Goal: Connect with others: Connect with others

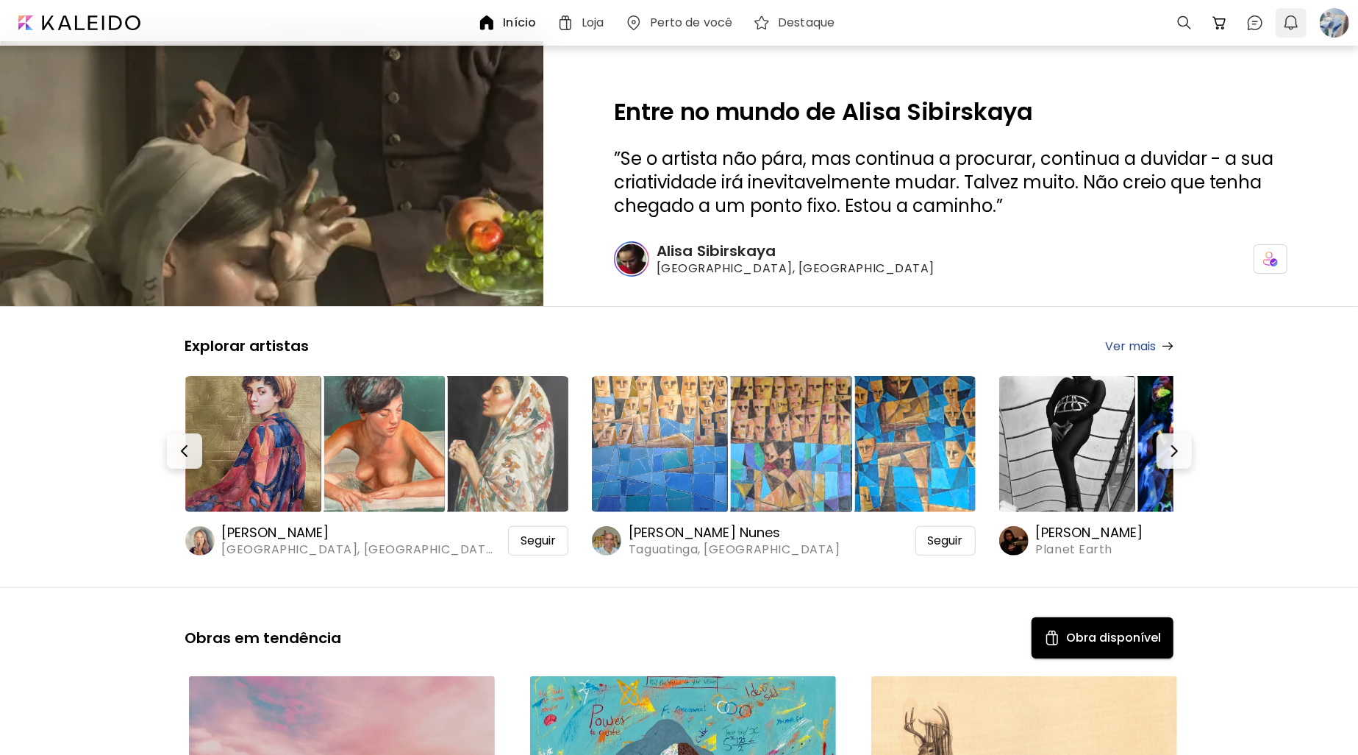
click at [1301, 19] on button "0" at bounding box center [1291, 22] width 25 height 25
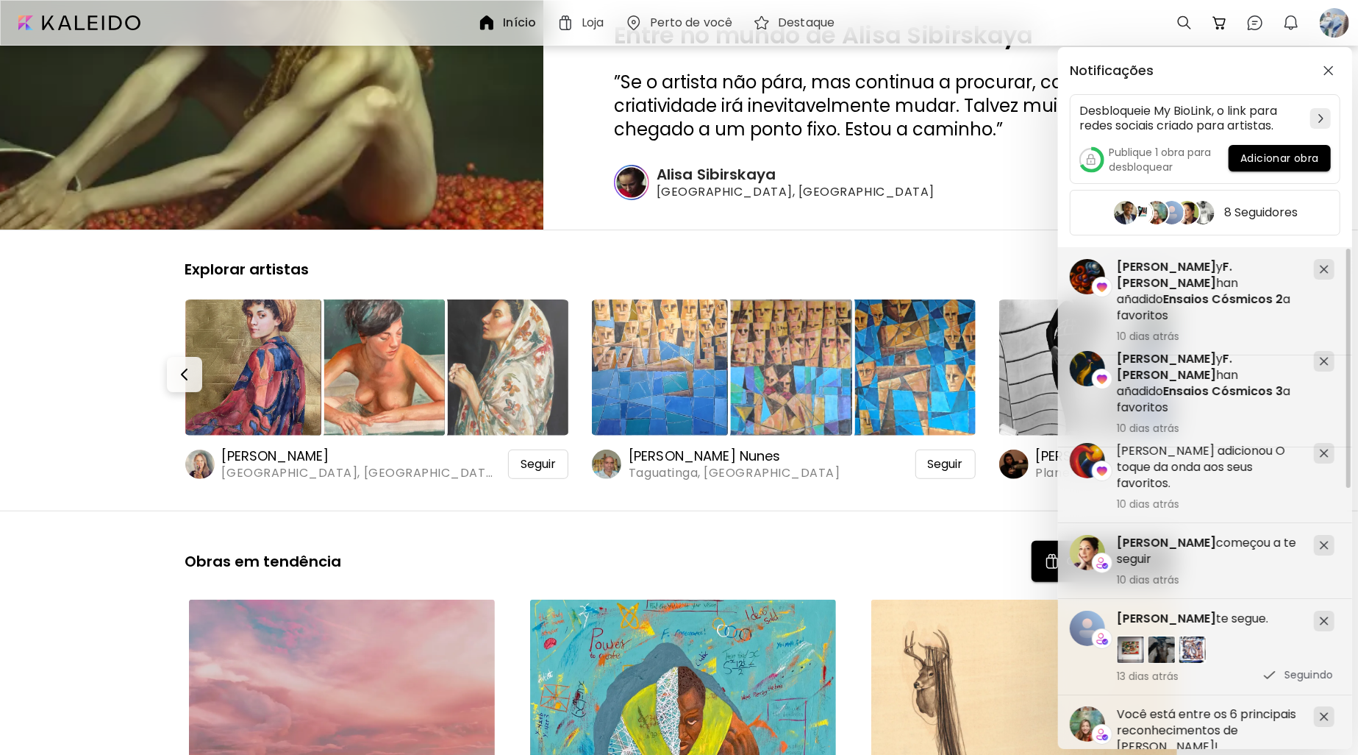
scroll to position [221, 0]
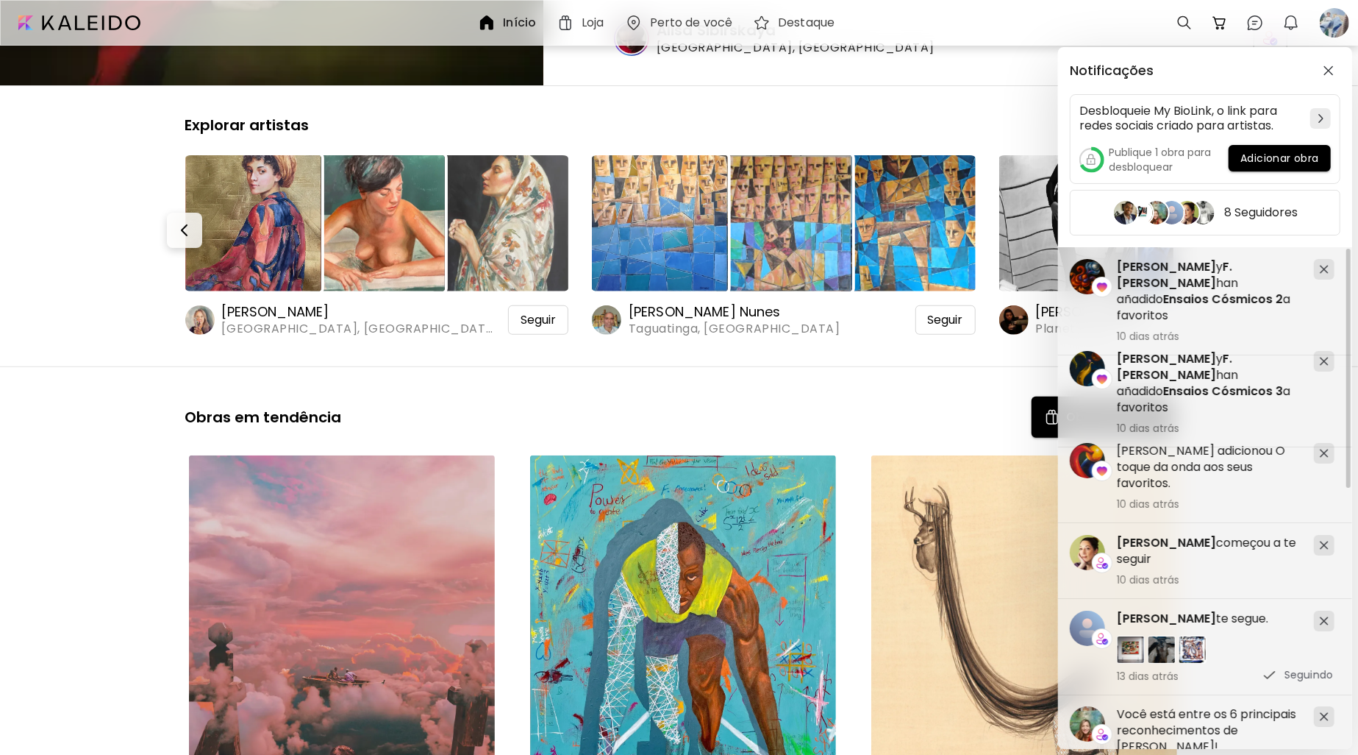
click at [789, 363] on div "Notificações Desbloqueie My BioLink, o link para redes sociais criado para arti…" at bounding box center [679, 377] width 1358 height 755
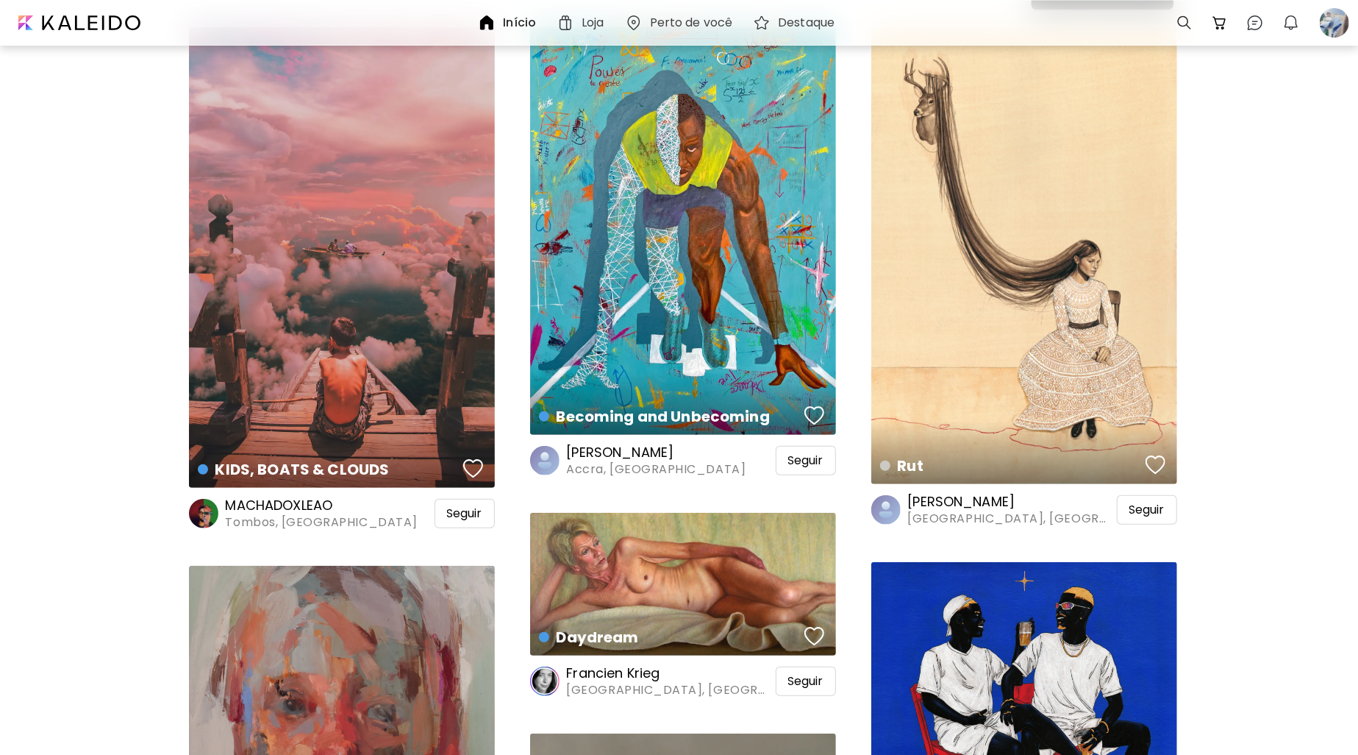
scroll to position [662, 0]
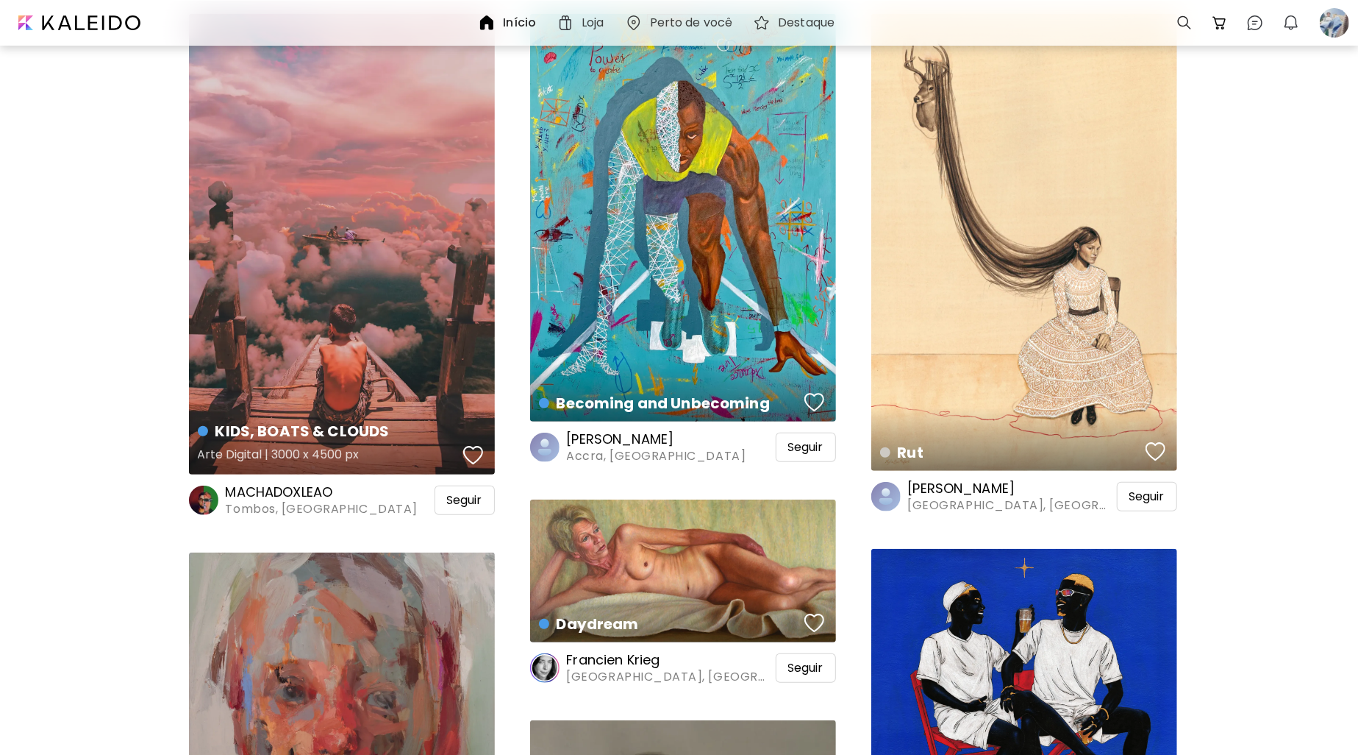
click at [473, 451] on div "button" at bounding box center [473, 455] width 21 height 22
click at [448, 502] on span "Seguir" at bounding box center [464, 500] width 35 height 15
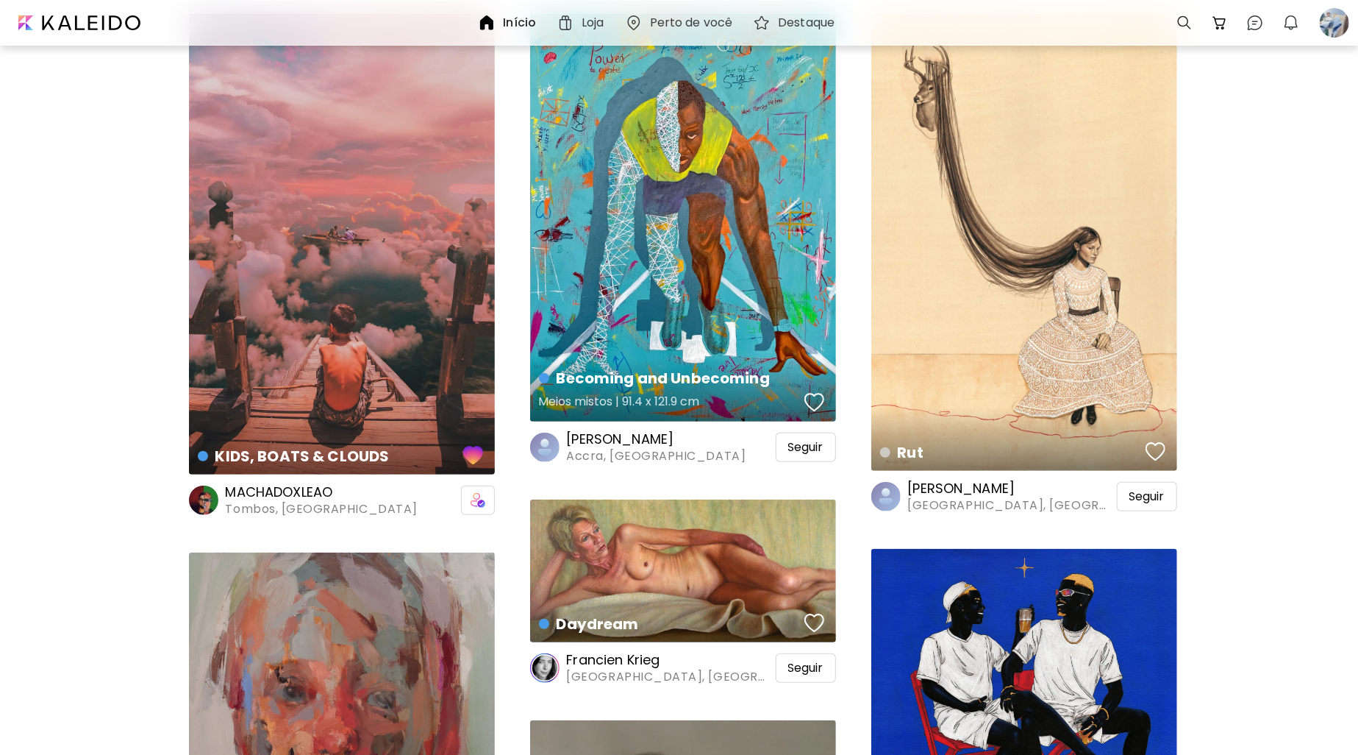
click at [823, 390] on button "button" at bounding box center [815, 402] width 28 height 29
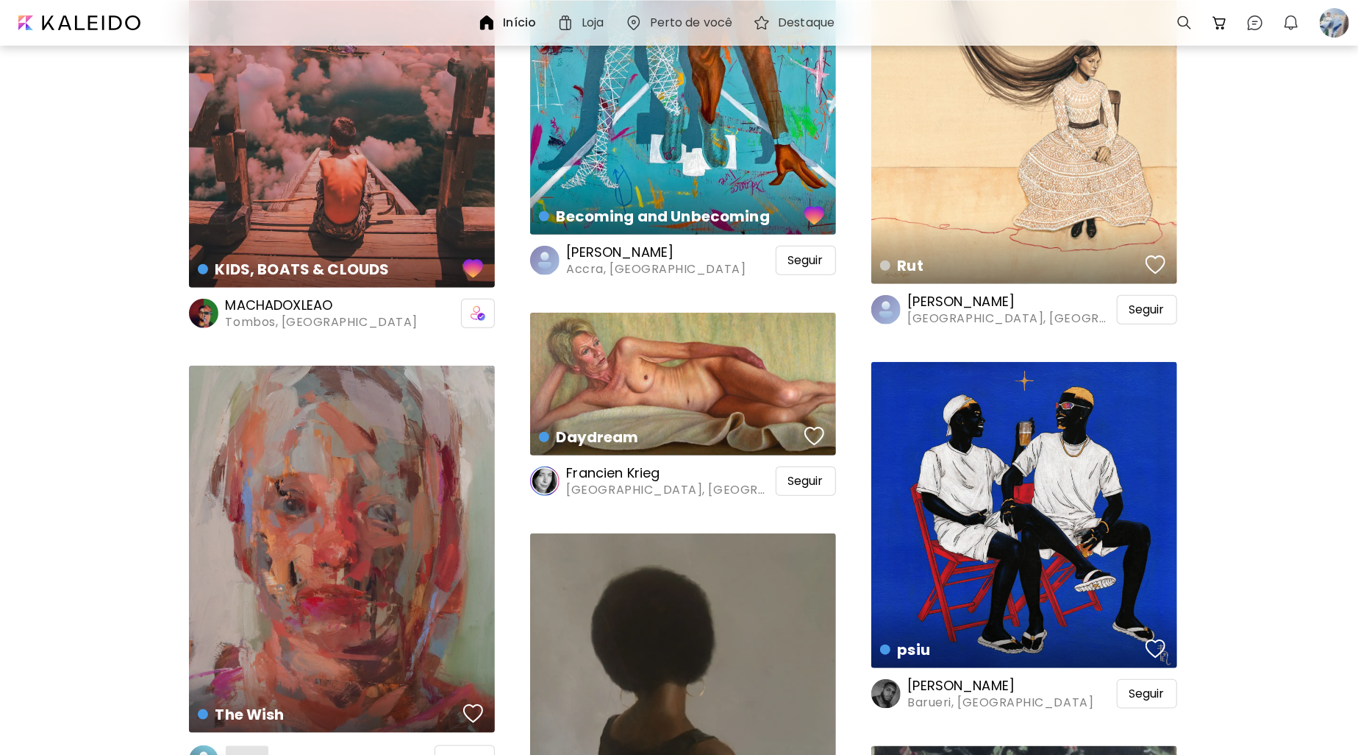
scroll to position [1030, 0]
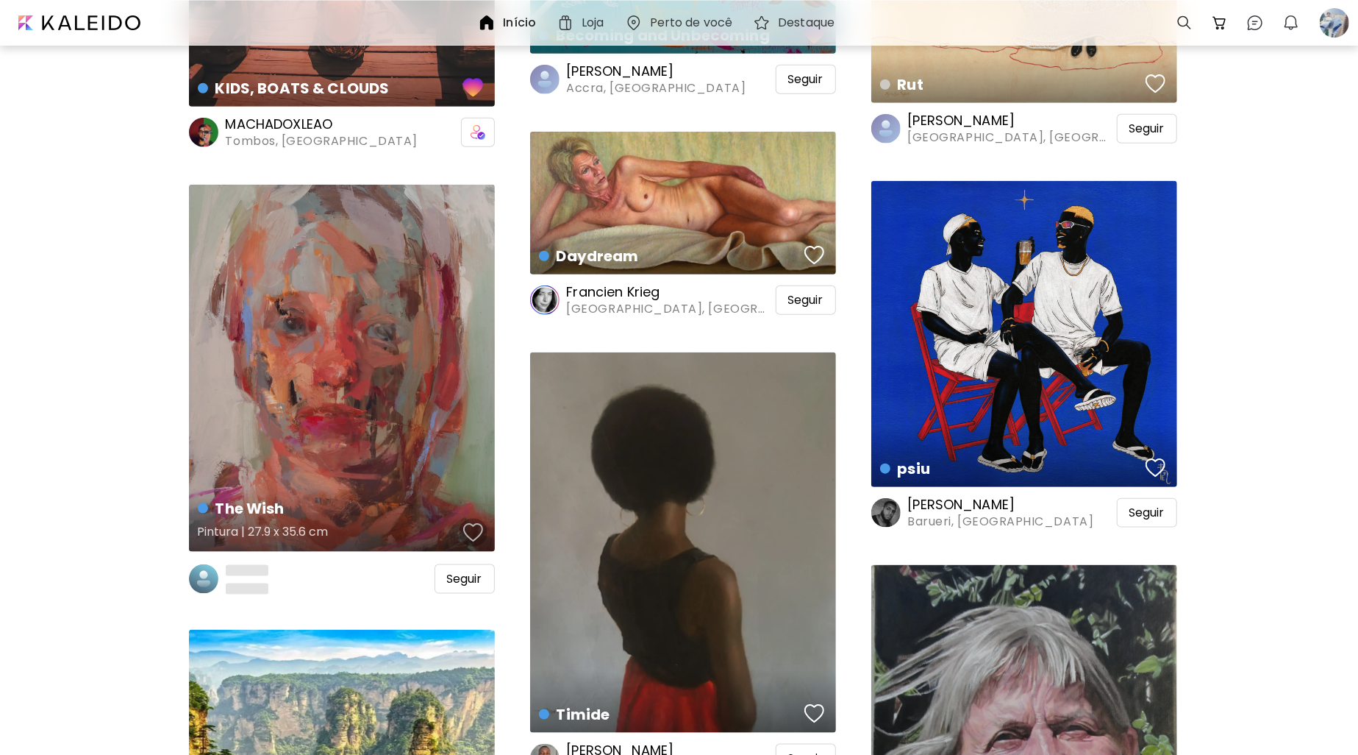
click at [465, 529] on div "button" at bounding box center [473, 532] width 21 height 22
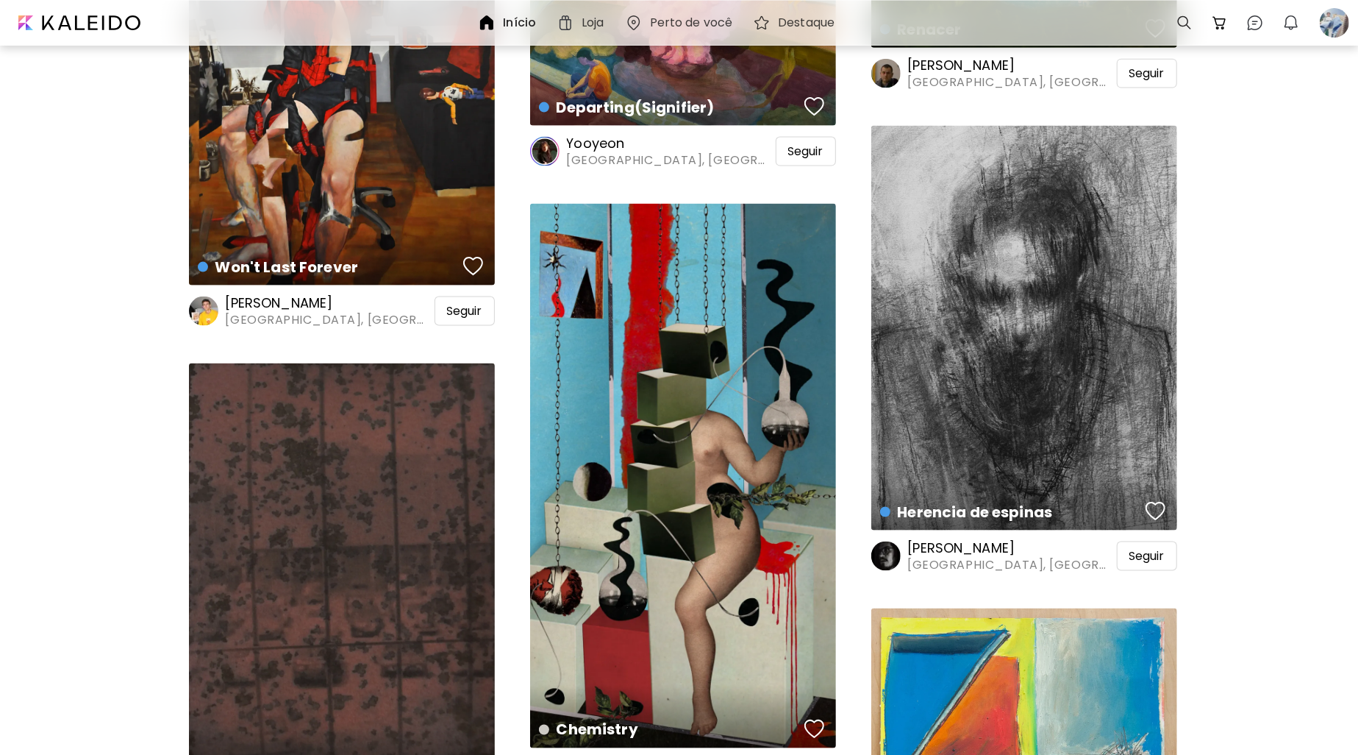
scroll to position [9707, 0]
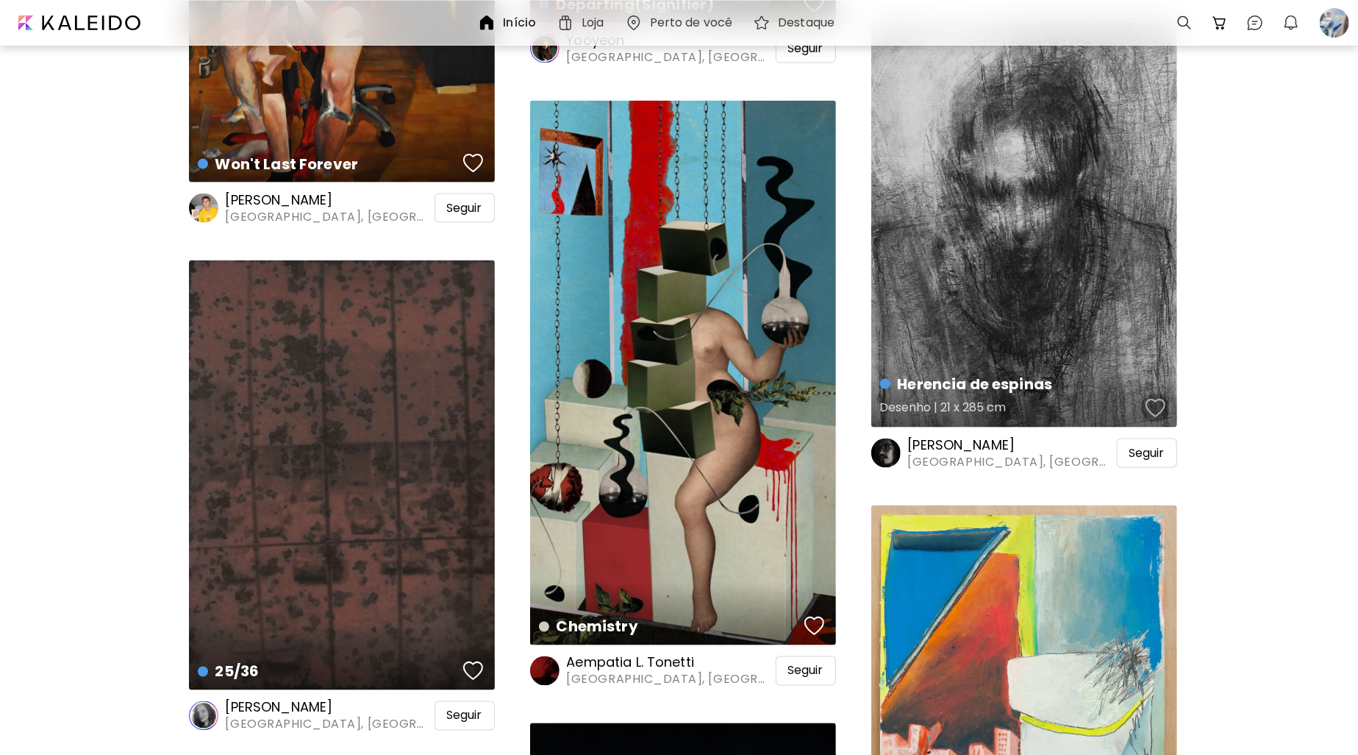
click at [1152, 395] on button "button" at bounding box center [1156, 407] width 28 height 29
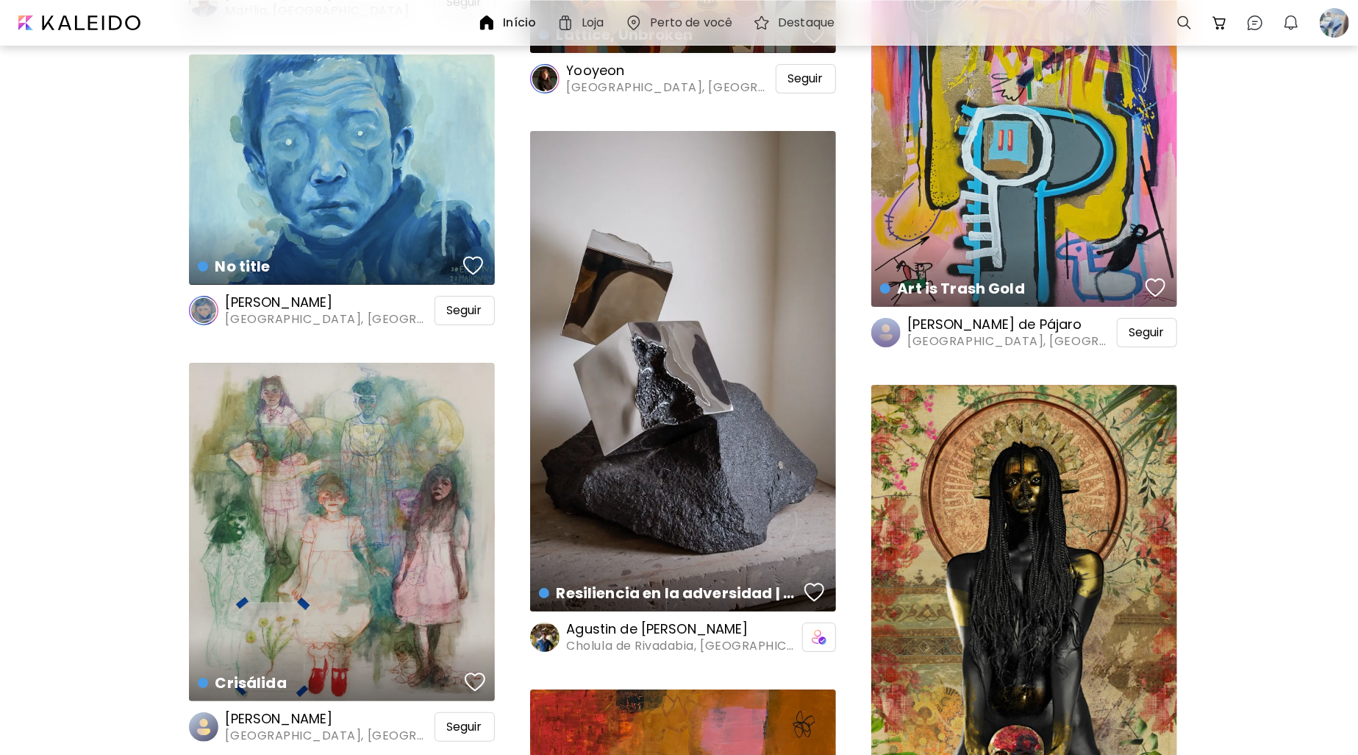
scroll to position [12207, 0]
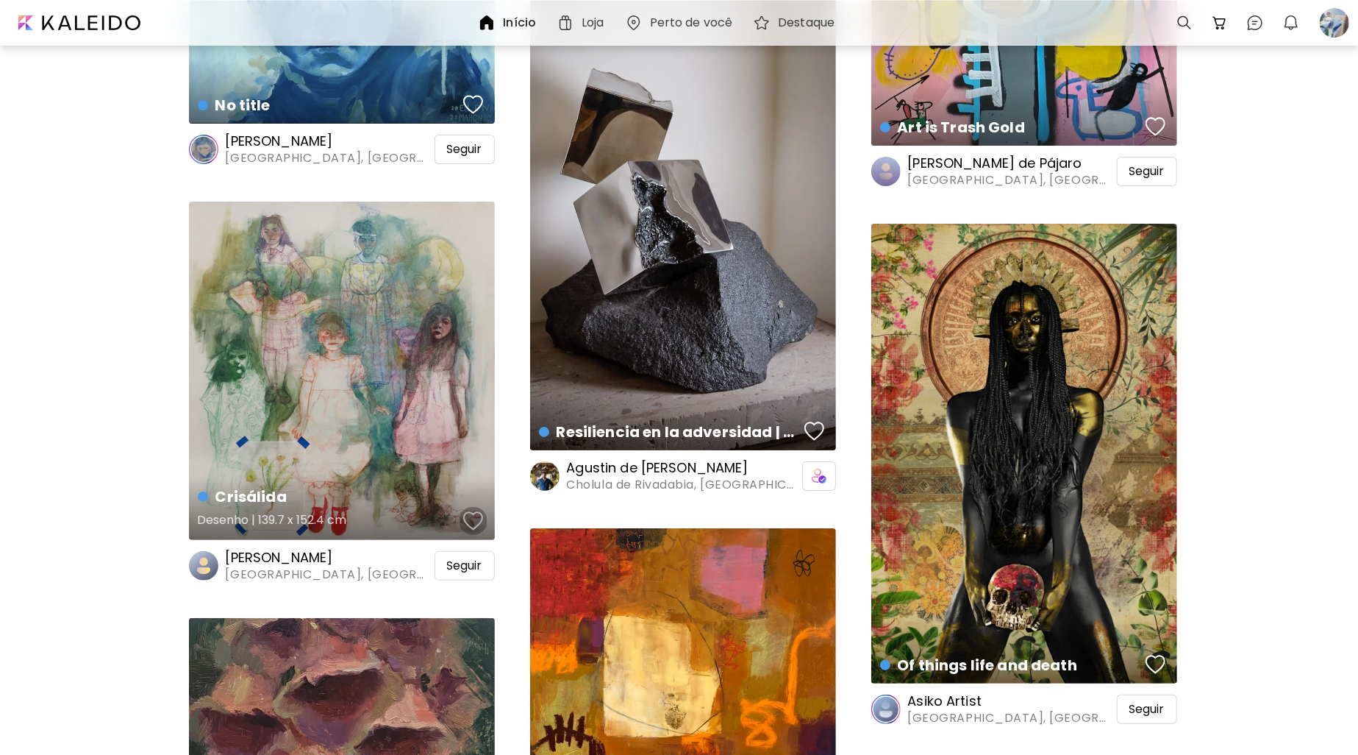
click at [468, 521] on div "button" at bounding box center [473, 521] width 21 height 22
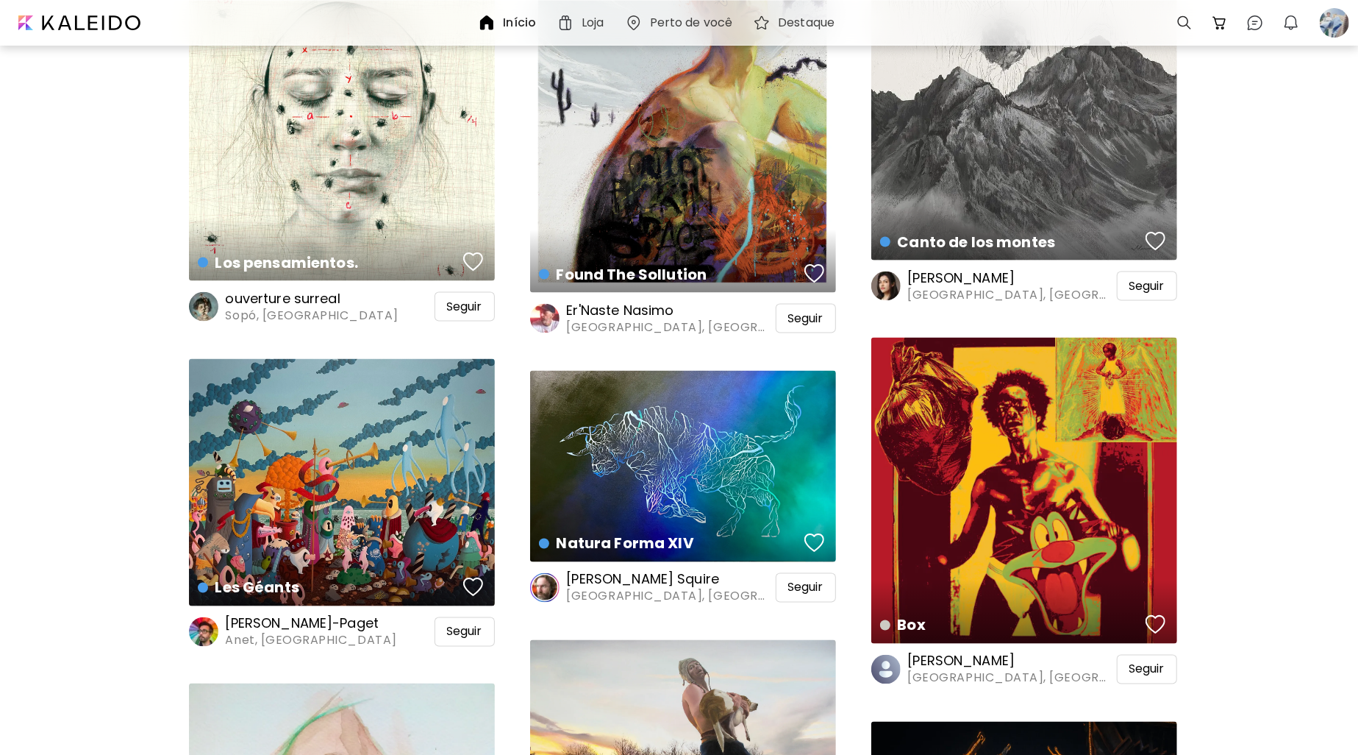
scroll to position [13899, 0]
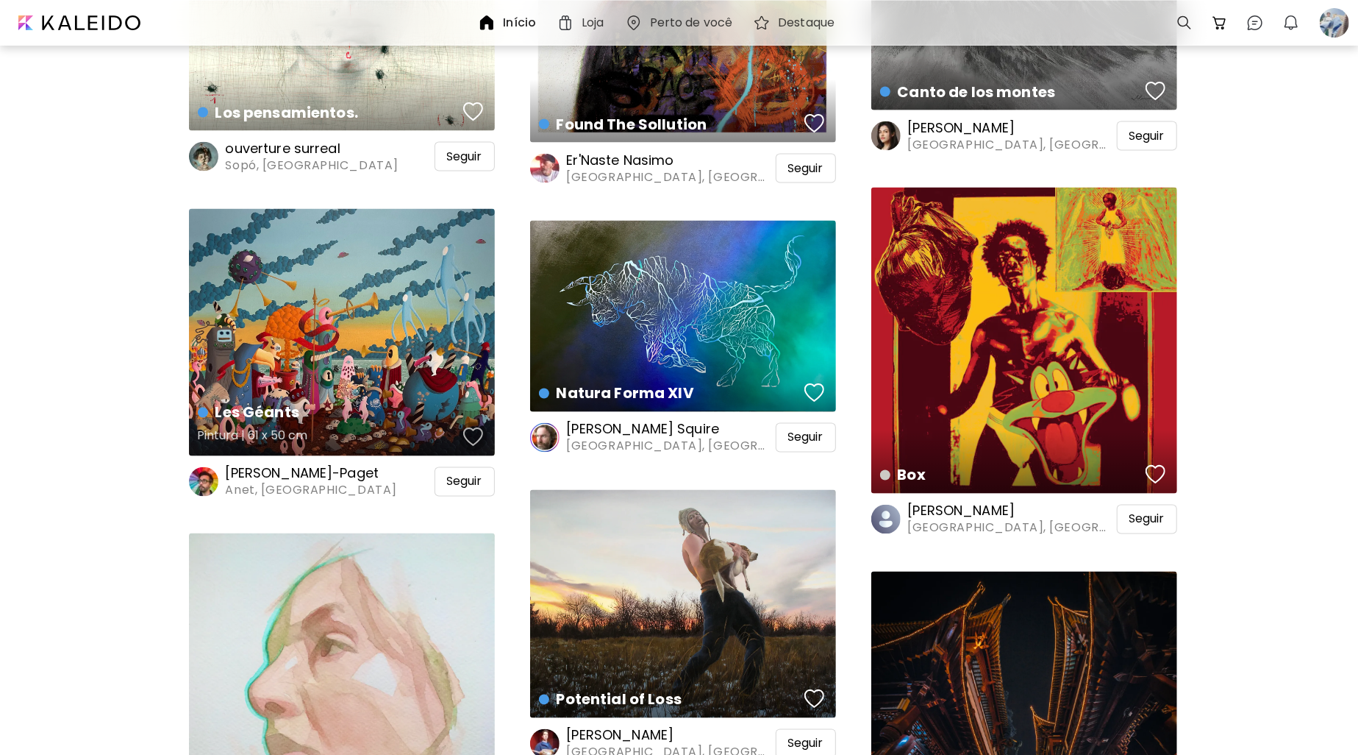
click at [480, 431] on div "button" at bounding box center [473, 437] width 21 height 22
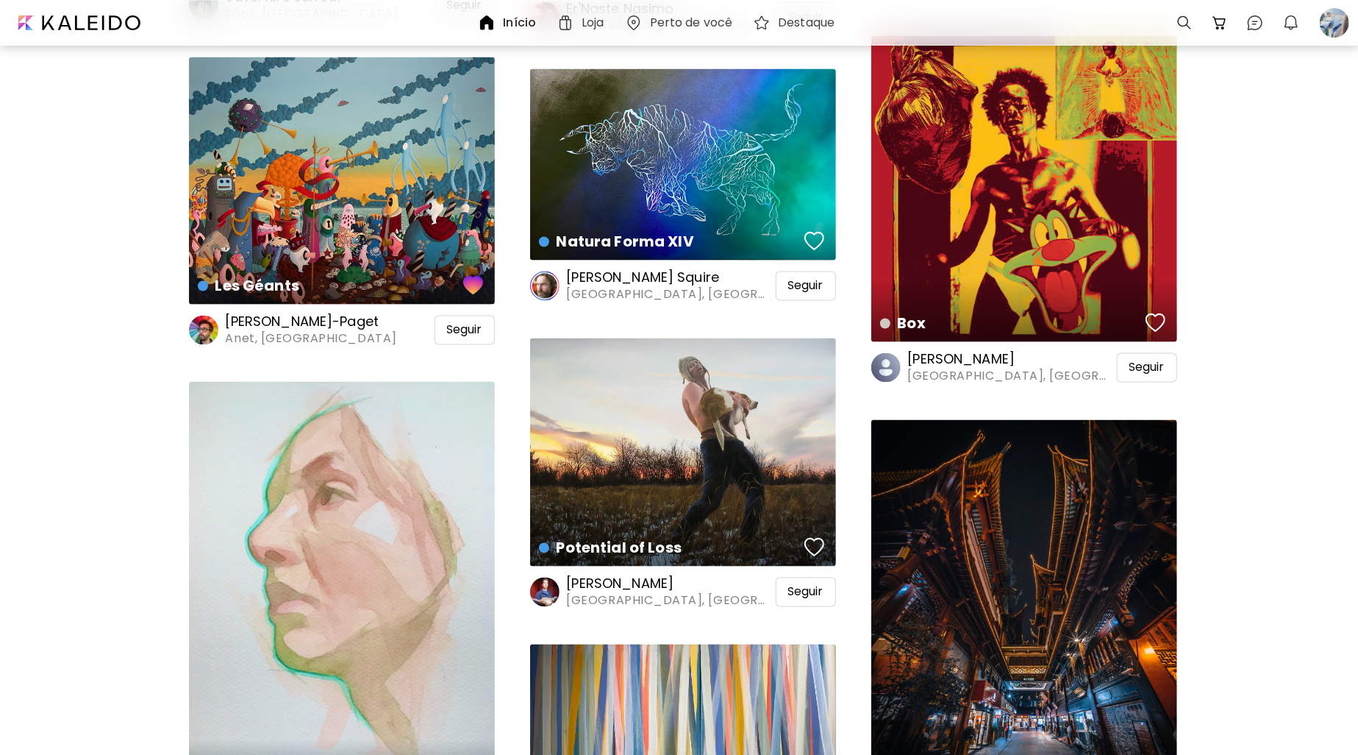
scroll to position [13972, 0]
